Goal: Task Accomplishment & Management: Complete application form

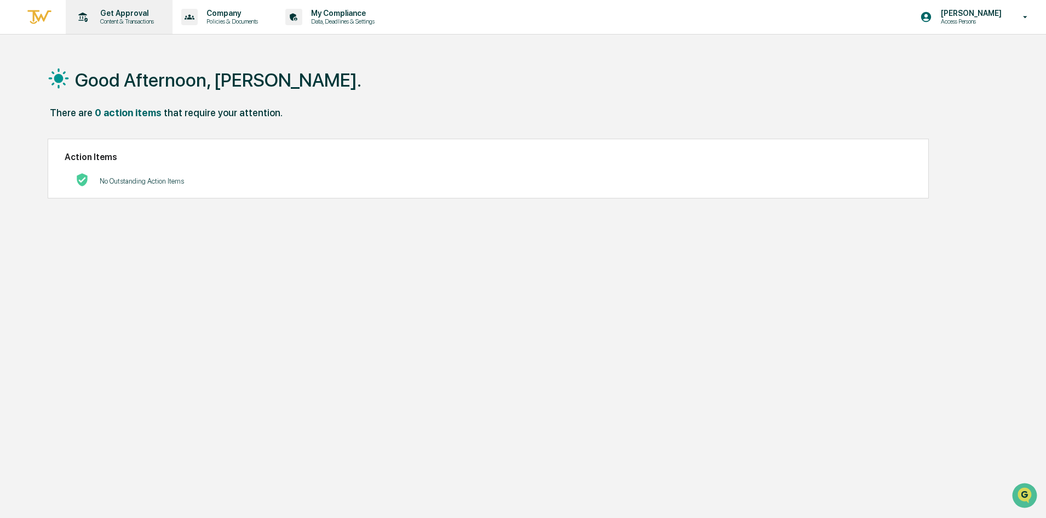
click at [148, 6] on div "Get Approval Content & Transactions" at bounding box center [118, 17] width 96 height 34
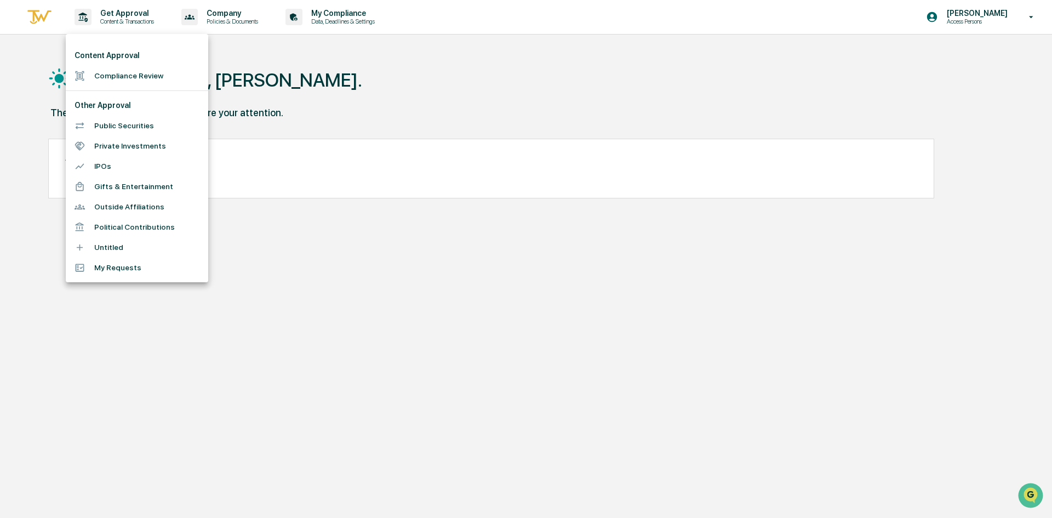
click at [106, 71] on li "Compliance Review" at bounding box center [137, 76] width 142 height 20
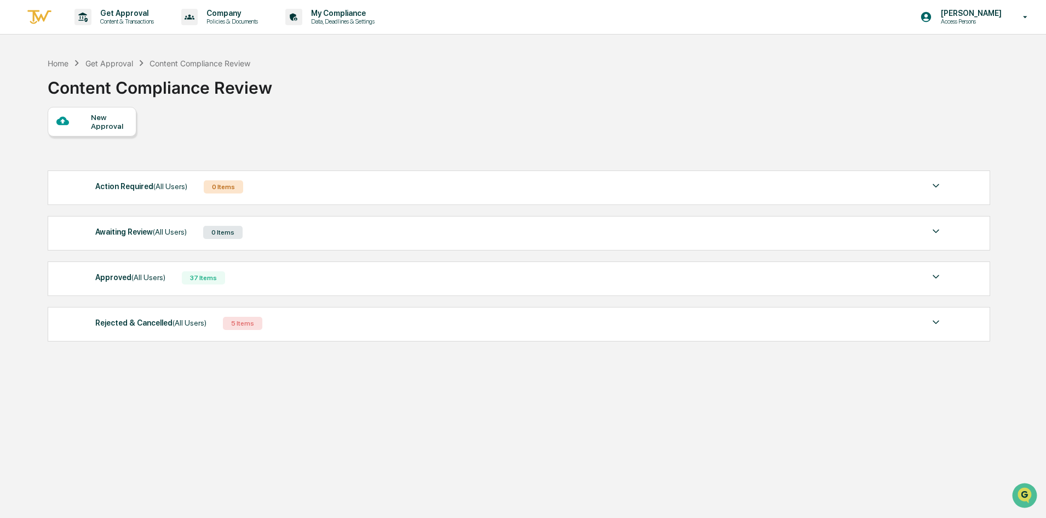
click at [116, 114] on div "New Approval" at bounding box center [109, 122] width 37 height 18
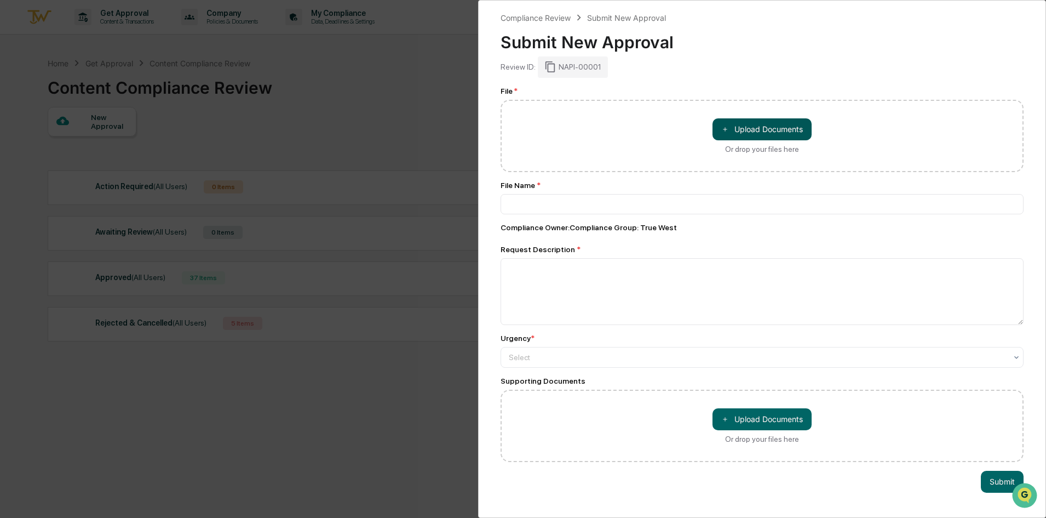
click at [763, 133] on button "＋ Upload Documents" at bounding box center [762, 129] width 99 height 22
type input "**********"
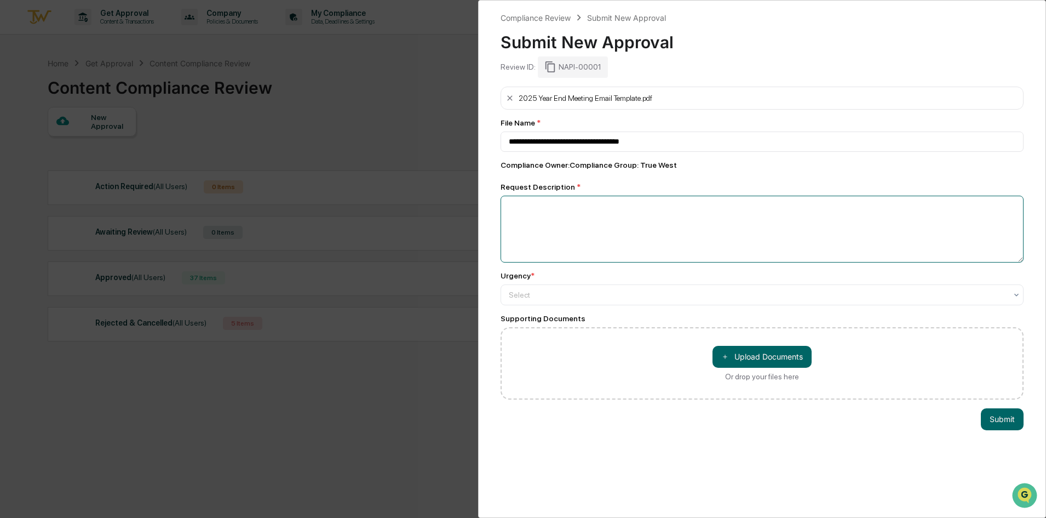
click at [557, 204] on textarea at bounding box center [762, 229] width 523 height 67
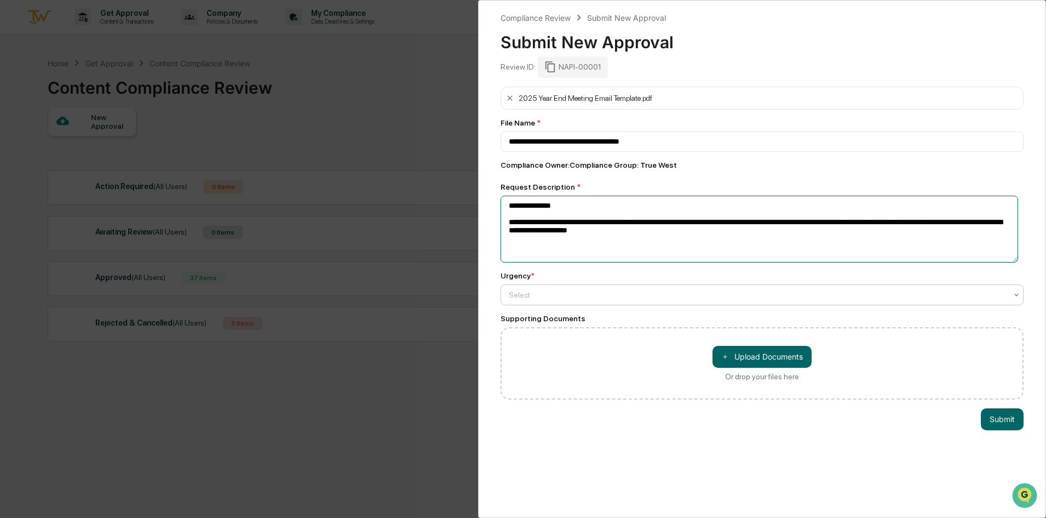
type textarea "**********"
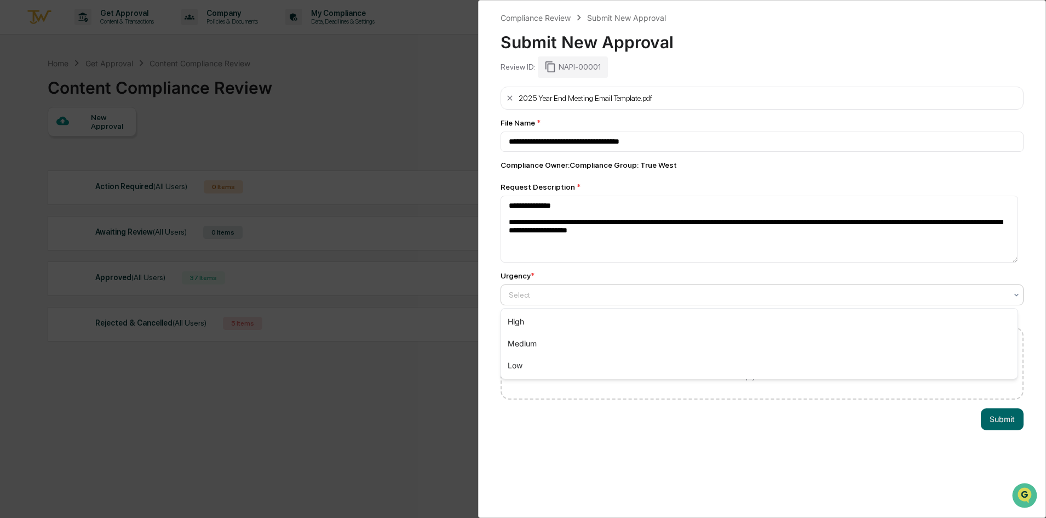
click at [518, 294] on div at bounding box center [758, 294] width 498 height 11
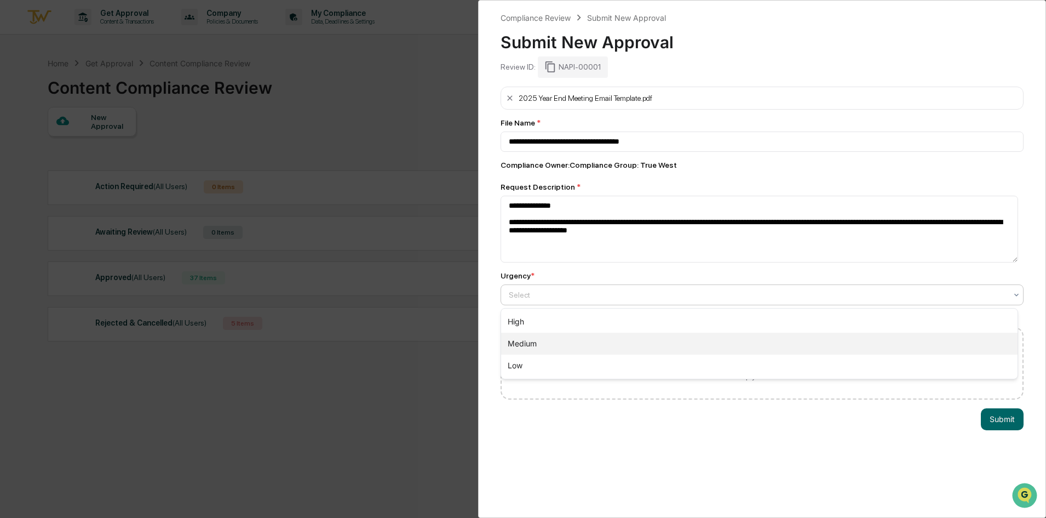
click at [545, 344] on div "Medium" at bounding box center [759, 343] width 516 height 22
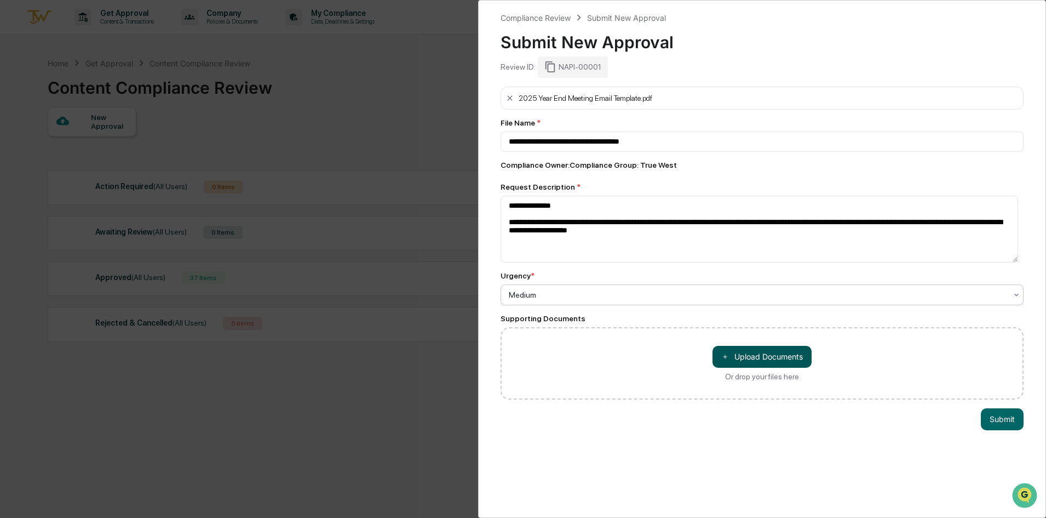
click at [755, 351] on button "＋ Upload Documents" at bounding box center [762, 357] width 99 height 22
click at [993, 441] on button "Submit" at bounding box center [1002, 442] width 43 height 22
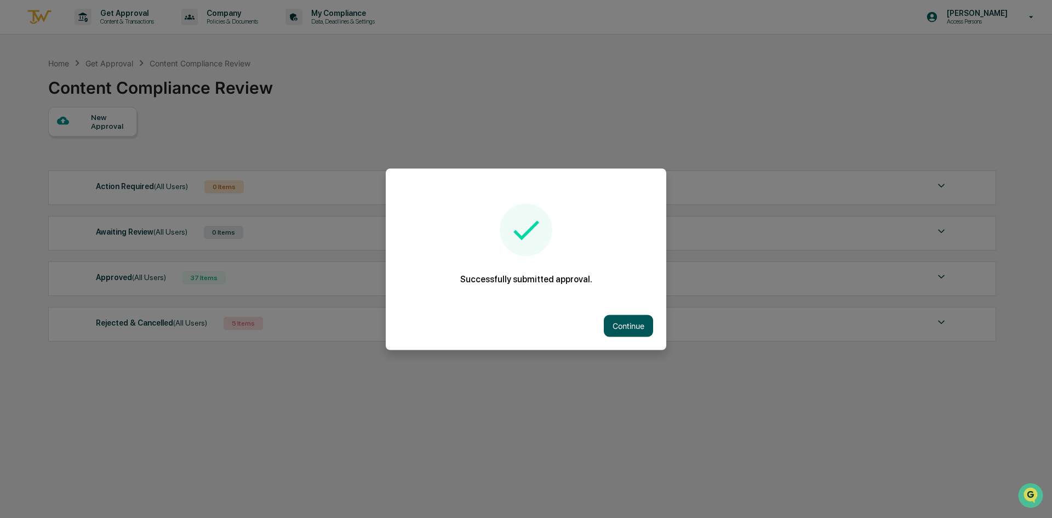
click at [631, 324] on button "Continue" at bounding box center [628, 325] width 49 height 22
